Goal: Transaction & Acquisition: Purchase product/service

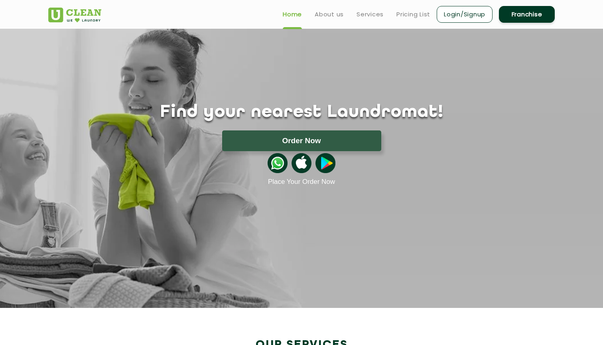
click at [469, 25] on header "Home About us Services Pricing List Login/Signup Franchise" at bounding box center [301, 14] width 603 height 29
click at [451, 10] on link "Login/Signup" at bounding box center [465, 14] width 56 height 17
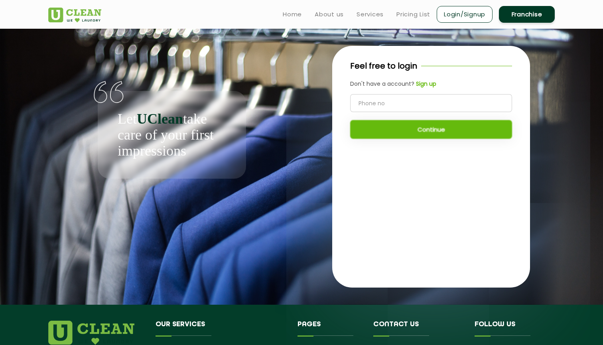
click at [408, 102] on input "tel" at bounding box center [431, 103] width 162 height 18
type input "6301379401"
click at [410, 135] on button "Continue" at bounding box center [431, 129] width 162 height 19
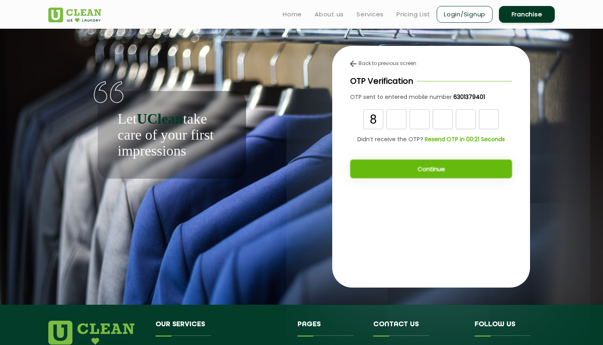
type input "8"
type input "3"
type input "0"
type input "4"
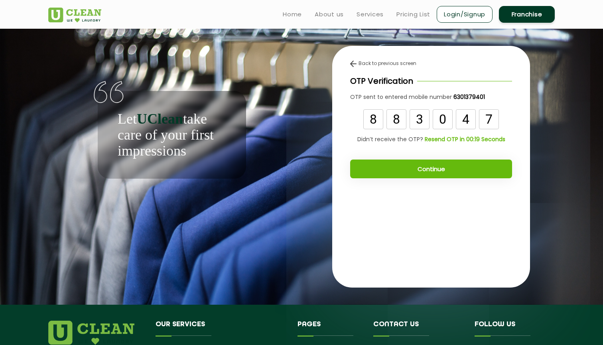
type input "7"
click at [427, 167] on button "Continue" at bounding box center [431, 169] width 162 height 19
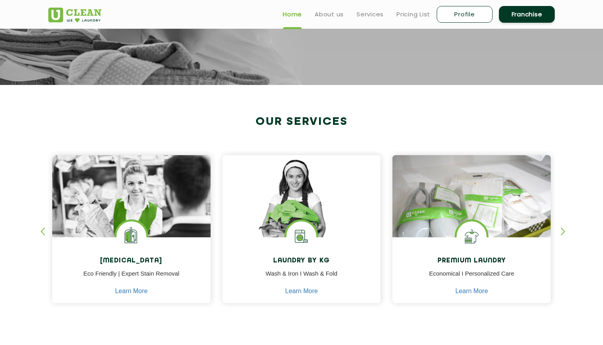
scroll to position [52, 0]
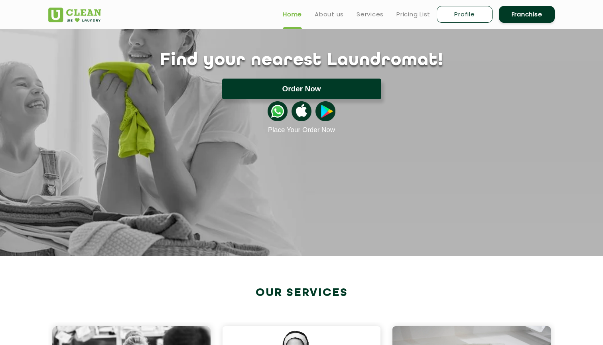
click at [319, 96] on button "Order Now" at bounding box center [301, 89] width 159 height 21
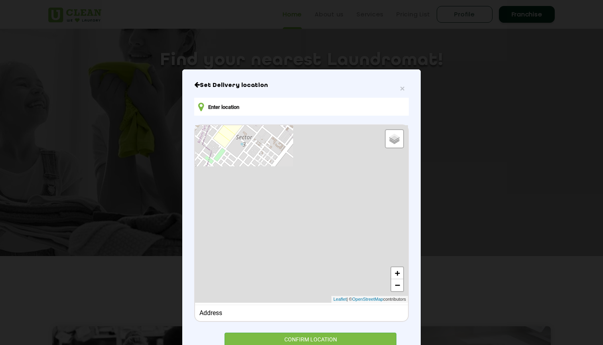
click at [262, 109] on input "text" at bounding box center [301, 107] width 215 height 18
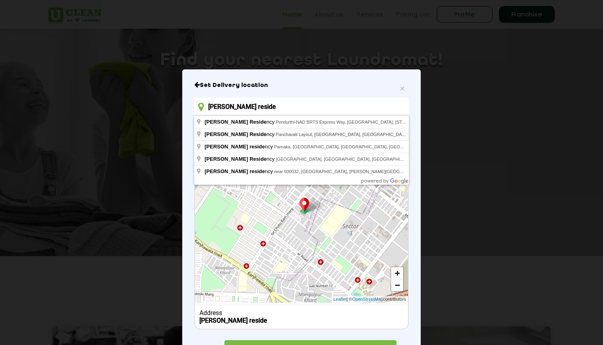
type input "Saroja Residency, Panchavati Layout, Manikonda, Telangana, India"
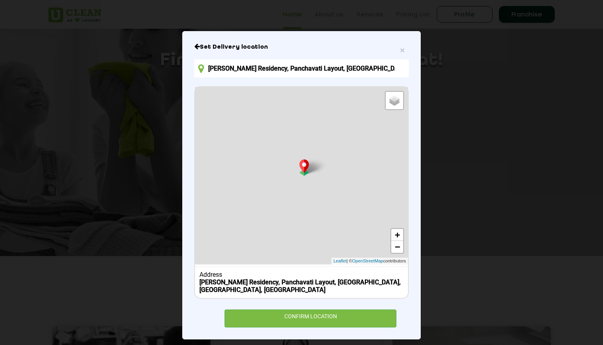
scroll to position [37, 0]
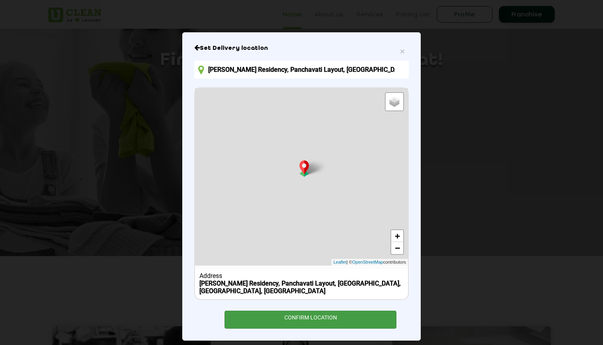
click at [302, 311] on div "CONFIRM LOCATION" at bounding box center [311, 320] width 172 height 18
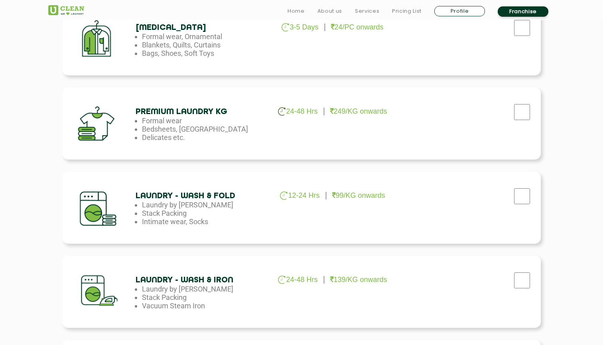
scroll to position [313, 0]
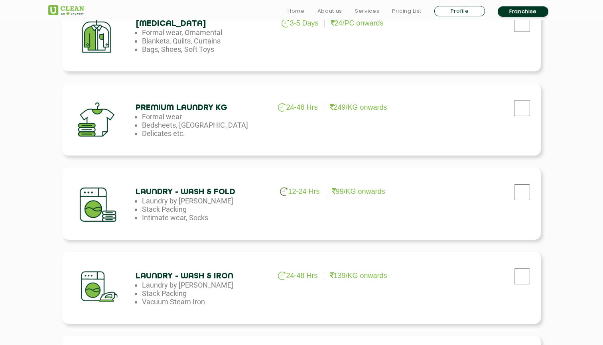
click at [325, 189] on li "12-24 Hrs" at bounding box center [303, 192] width 46 height 8
click at [114, 210] on div at bounding box center [101, 203] width 67 height 60
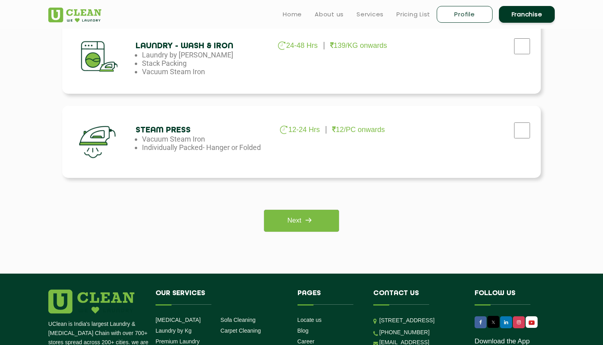
scroll to position [422, 0]
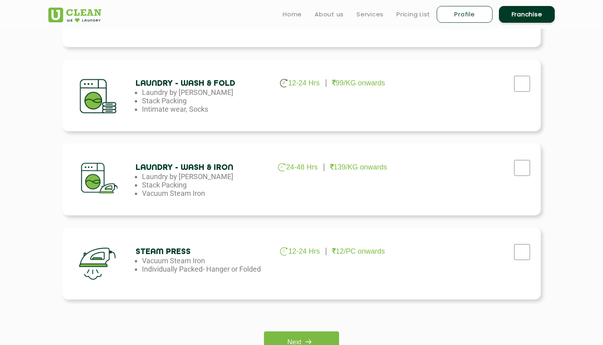
click at [514, 83] on input "checkbox" at bounding box center [522, 84] width 20 height 16
checkbox input "true"
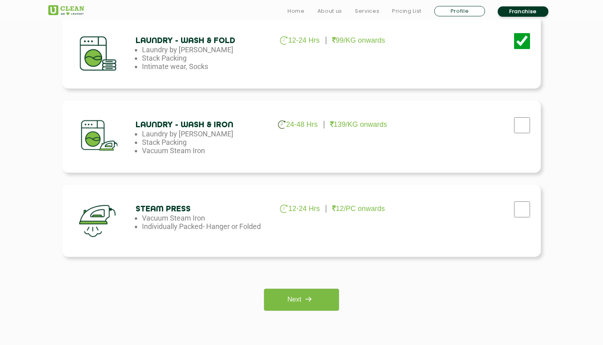
scroll to position [528, 0]
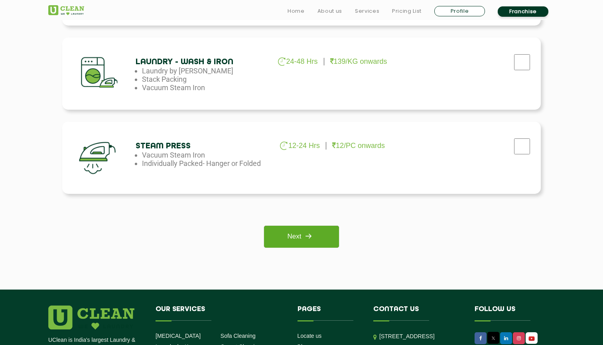
click at [305, 245] on link "Next" at bounding box center [301, 237] width 75 height 22
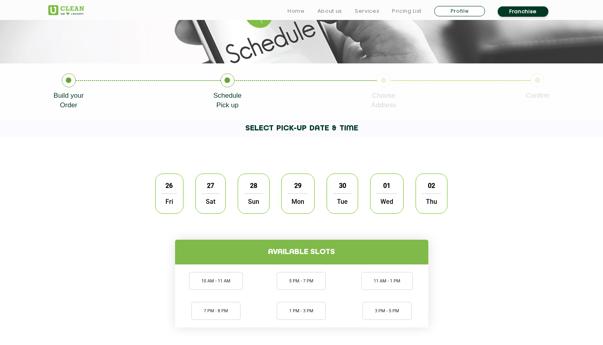
scroll to position [121, 0]
click at [169, 193] on span "Fri" at bounding box center [170, 201] width 16 height 16
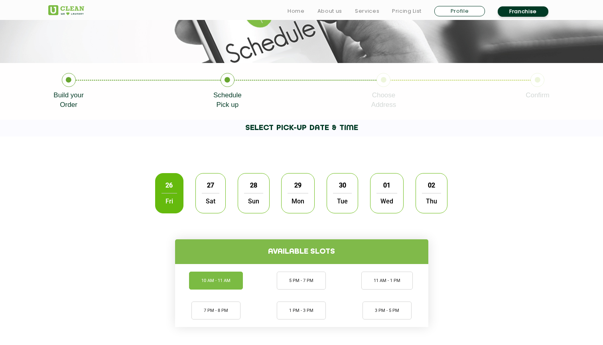
click at [219, 277] on li "10 AM - 11 AM" at bounding box center [216, 281] width 54 height 18
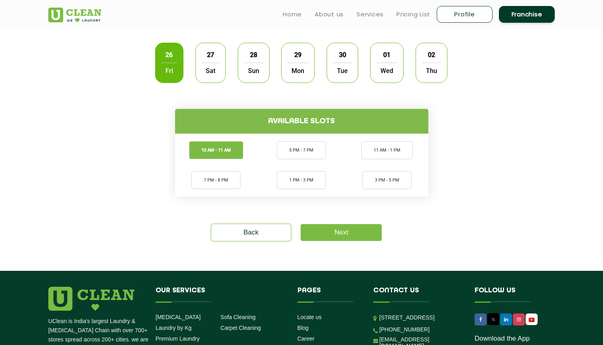
scroll to position [249, 0]
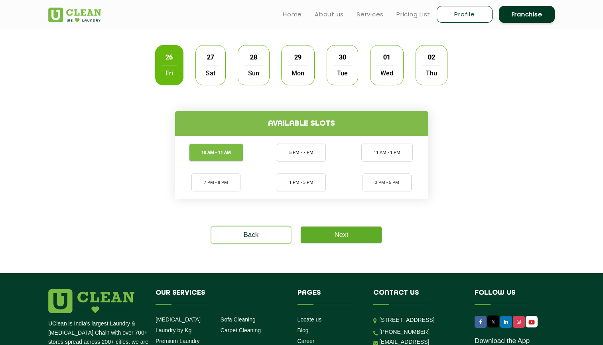
click at [365, 236] on link "Next" at bounding box center [341, 235] width 81 height 17
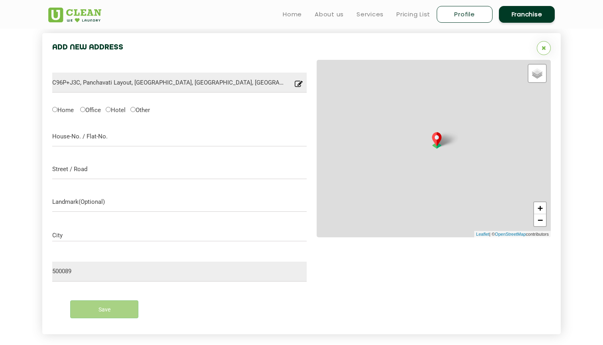
scroll to position [207, 0]
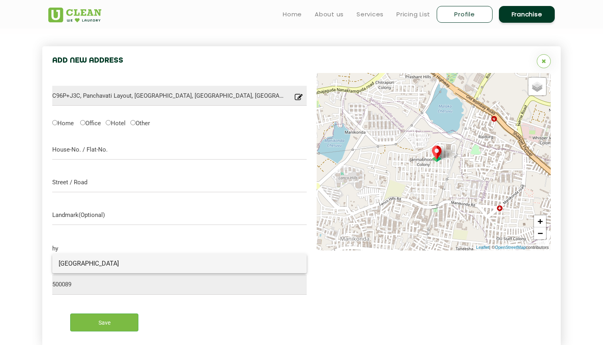
click at [160, 265] on span "[GEOGRAPHIC_DATA]" at bounding box center [180, 264] width 242 height 8
type input "[GEOGRAPHIC_DATA]"
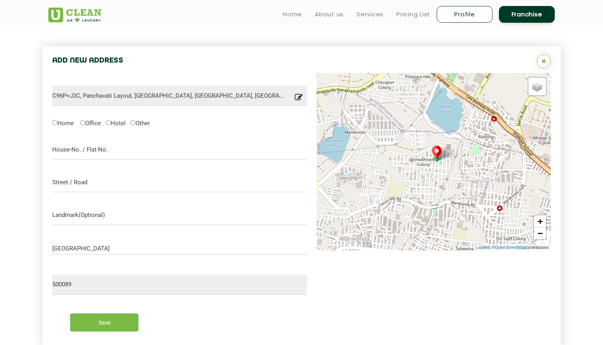
click at [54, 122] on input "Home" at bounding box center [54, 122] width 5 height 5
radio input "true"
click at [72, 150] on input "text" at bounding box center [179, 150] width 254 height 20
type input "403, Saroja Residency"
type input "Road no 15, Panchavati Colony, Manikonda"
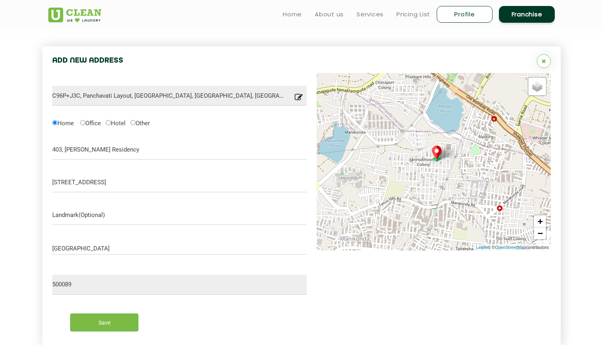
click at [75, 203] on form "C96P+J3C, Panchavati Layout, Manikonda, Hyderabad, Telangana 500089, India Loca…" at bounding box center [179, 205] width 254 height 264
click at [77, 211] on input "text" at bounding box center [179, 215] width 254 height 20
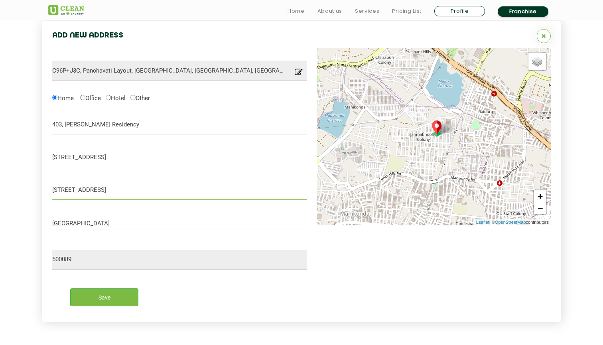
scroll to position [241, 0]
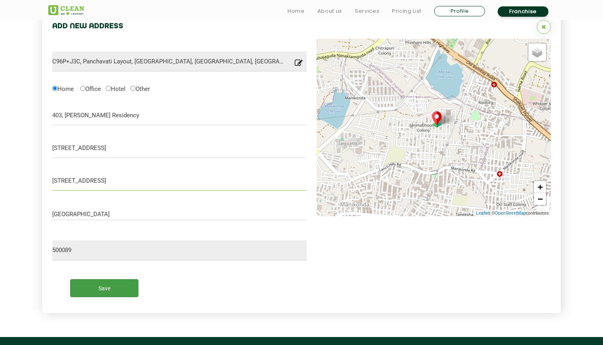
type input "Road no 15"
click at [108, 289] on input "Save" at bounding box center [104, 288] width 68 height 18
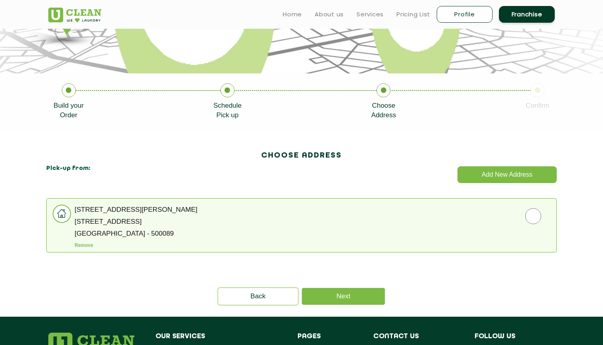
click at [281, 217] on input "radio" at bounding box center [533, 216] width 510 height 16
radio input "true"
click at [334, 296] on link "Next" at bounding box center [343, 296] width 83 height 17
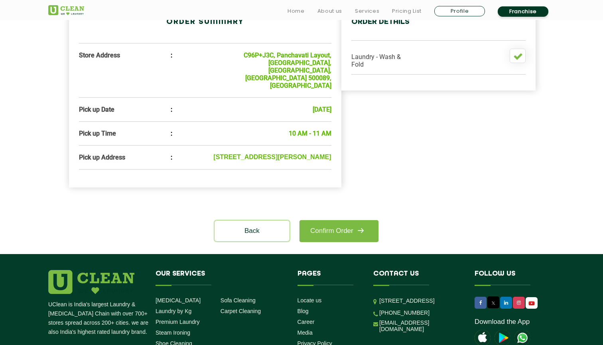
scroll to position [304, 0]
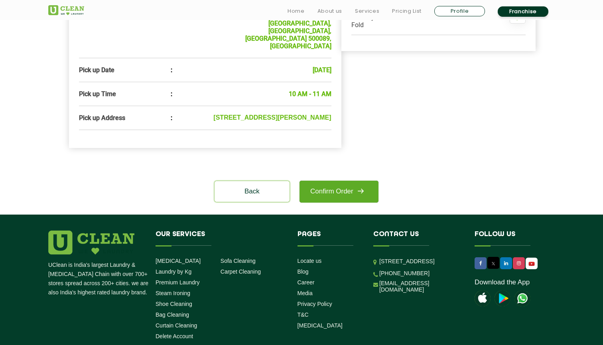
click at [349, 194] on link "Confirm Order" at bounding box center [339, 192] width 79 height 22
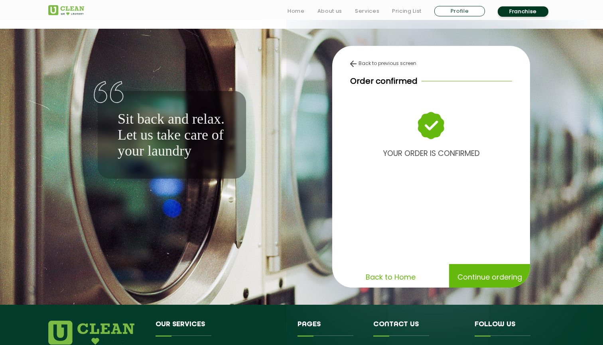
click at [469, 13] on link "Profile" at bounding box center [459, 11] width 51 height 10
select select
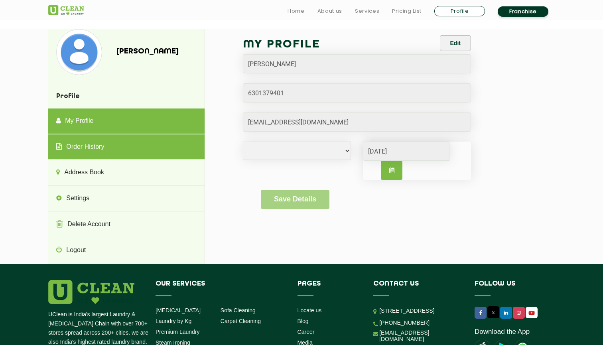
click at [173, 154] on link "Order History" at bounding box center [126, 147] width 156 height 26
